Goal: Task Accomplishment & Management: Manage account settings

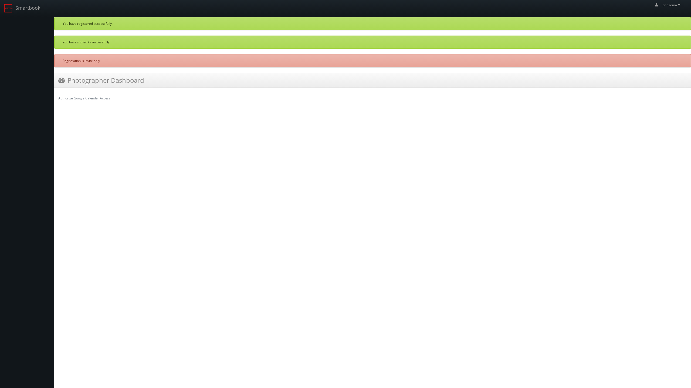
click at [98, 104] on div "Authorize Google Calender Access" at bounding box center [372, 98] width 636 height 13
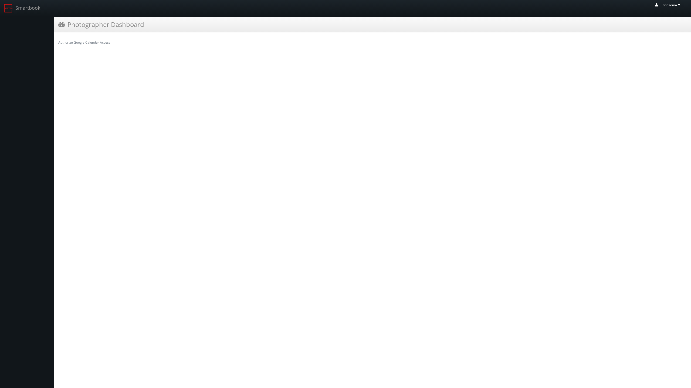
click at [682, 3] on link "crinzema" at bounding box center [667, 7] width 35 height 14
click at [361, 48] on div "Authorize Google Calender Access" at bounding box center [372, 42] width 636 height 13
click at [106, 22] on h3 "Photographer Dashboard" at bounding box center [101, 24] width 86 height 9
click at [85, 43] on link "Authorize Google Calender Access" at bounding box center [84, 42] width 52 height 5
click at [670, 4] on span "crinzema" at bounding box center [671, 5] width 19 height 5
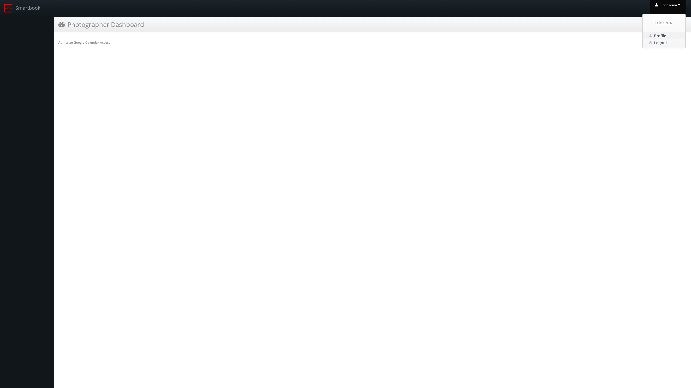
click at [664, 35] on span "Profile" at bounding box center [660, 35] width 12 height 5
click at [666, 2] on link "crinzema" at bounding box center [667, 7] width 35 height 14
click at [660, 36] on span "Profile" at bounding box center [660, 35] width 12 height 5
click at [21, 8] on link "Smartbook" at bounding box center [22, 8] width 44 height 17
click at [98, 42] on link "Authorize Google Calender Access" at bounding box center [84, 42] width 52 height 5
